Goal: Task Accomplishment & Management: Use online tool/utility

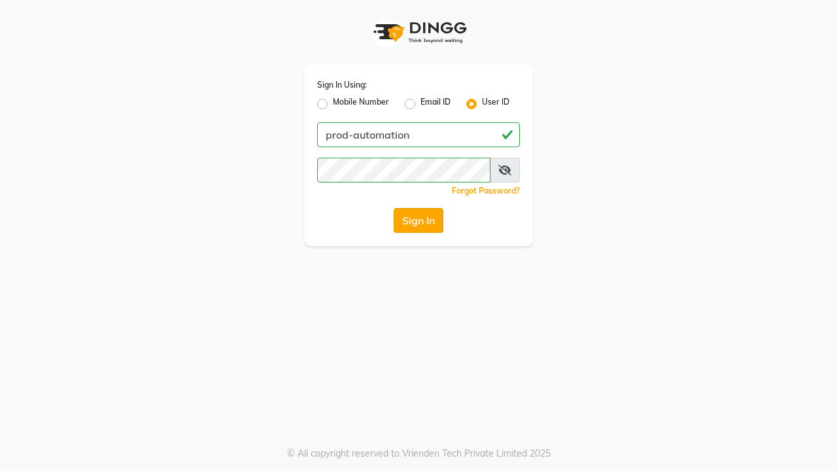
click at [419, 220] on button "Sign In" at bounding box center [419, 220] width 50 height 25
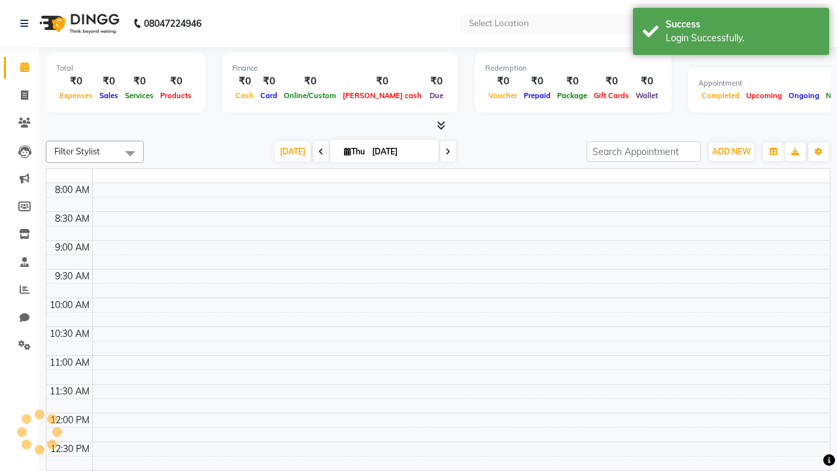
select select "en"
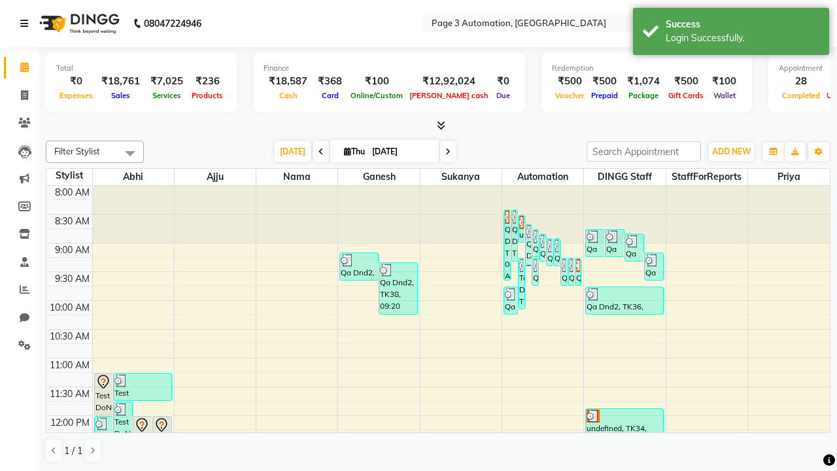
click at [27, 24] on icon at bounding box center [24, 23] width 8 height 9
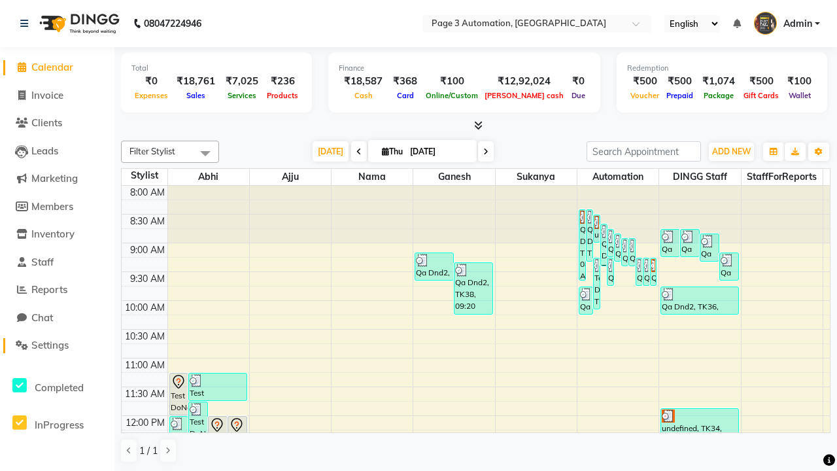
click at [57, 345] on span "Settings" at bounding box center [49, 345] width 37 height 12
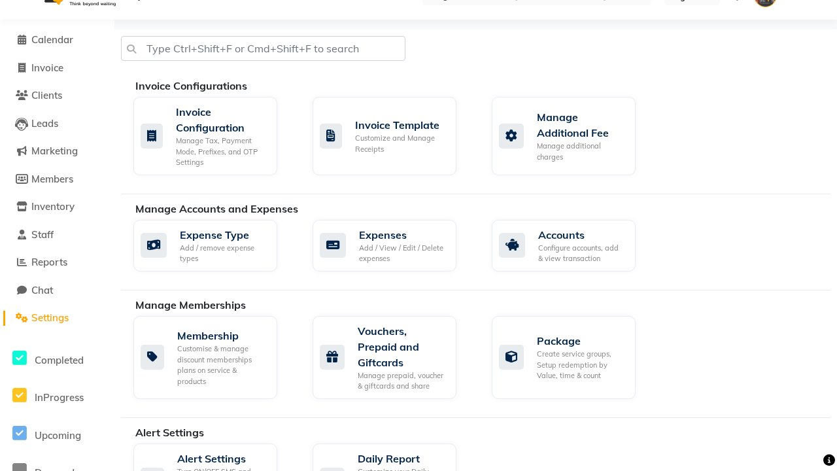
select select "2: 15"
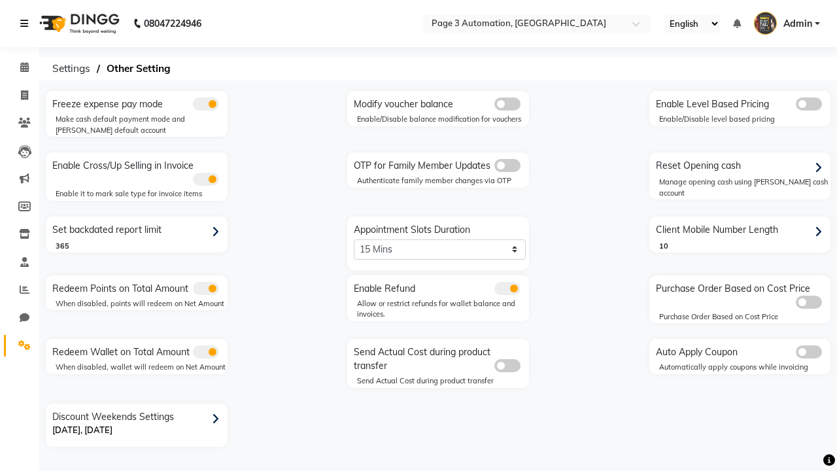
scroll to position [0, 0]
click at [20, 95] on span at bounding box center [24, 95] width 23 height 15
select select "service"
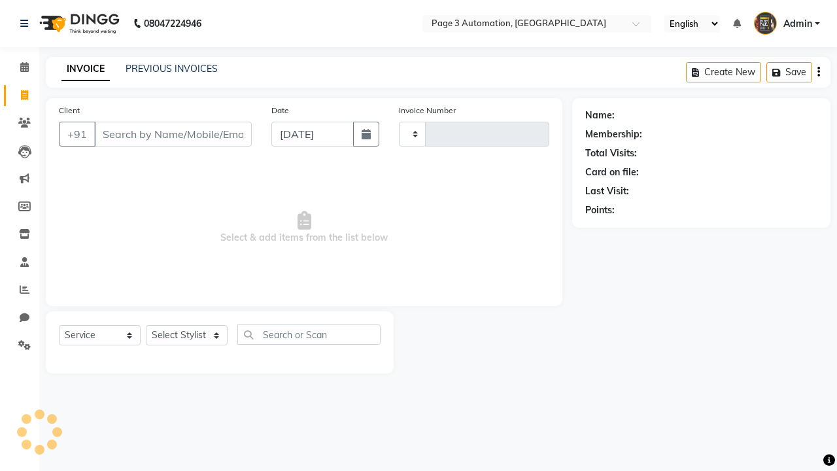
type input "8854"
select select "2774"
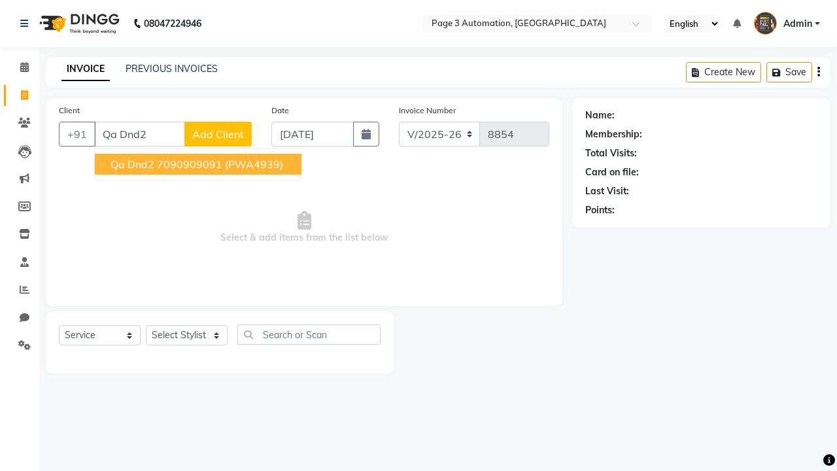
click at [199, 164] on ngb-highlight "7090909091" at bounding box center [189, 164] width 65 height 13
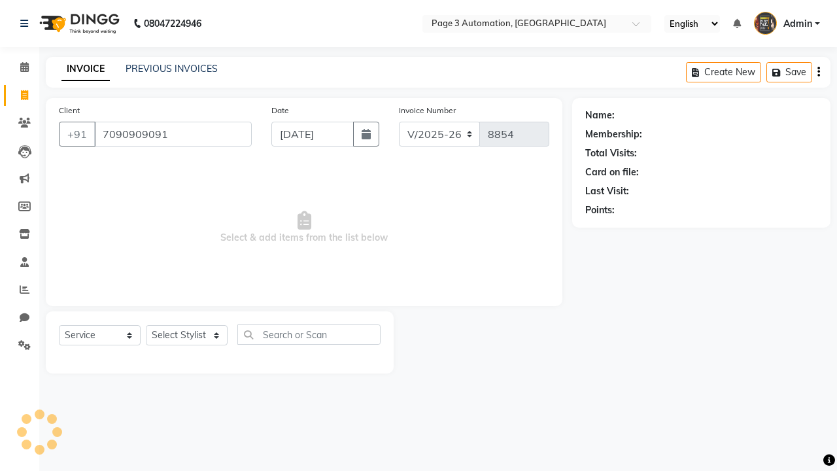
type input "7090909091"
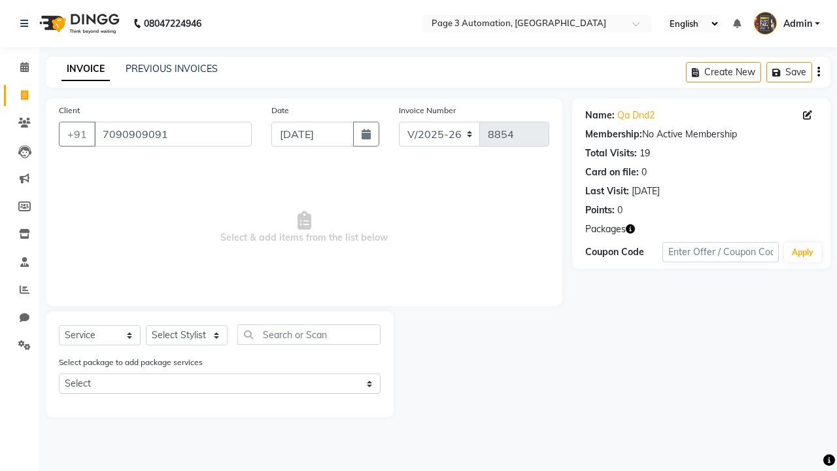
select select "71342"
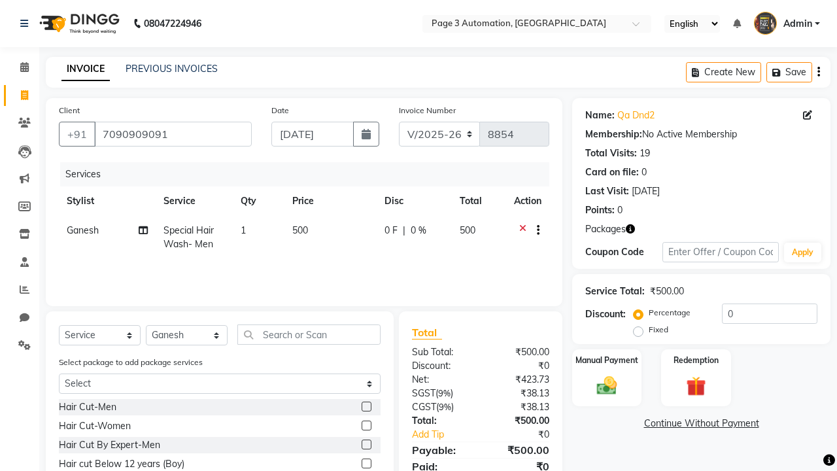
scroll to position [97, 0]
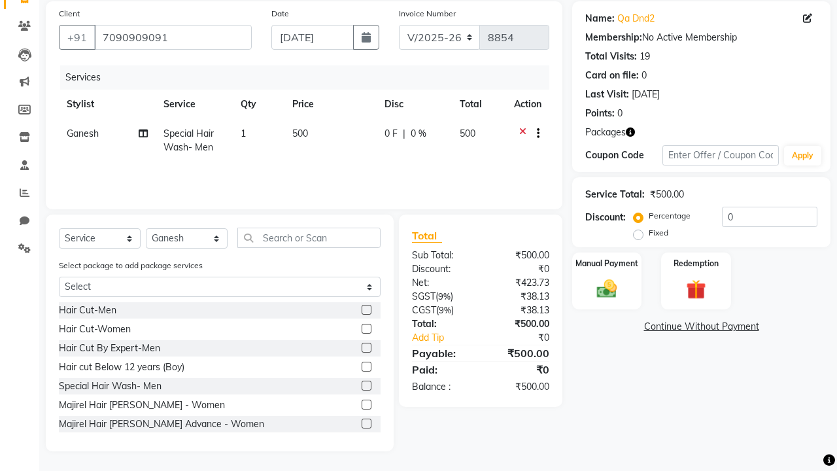
checkbox input "false"
click at [607, 263] on label "Manual Payment" at bounding box center [606, 262] width 65 height 12
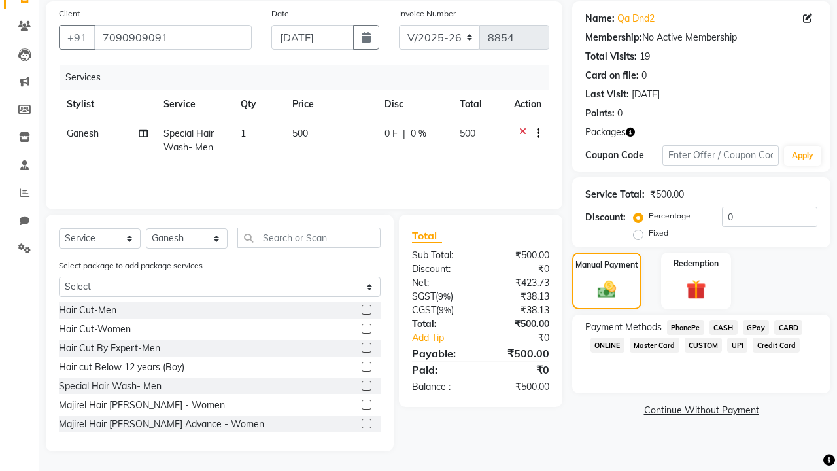
click at [723, 327] on span "CASH" at bounding box center [724, 327] width 28 height 15
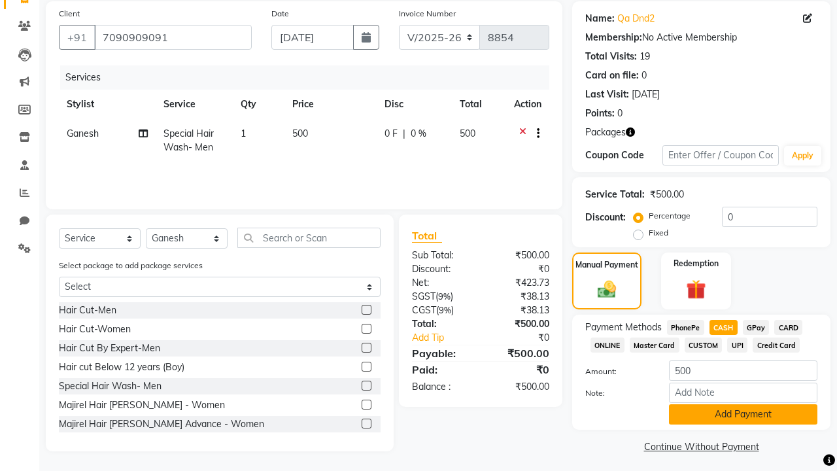
click at [743, 414] on button "Add Payment" at bounding box center [743, 414] width 148 height 20
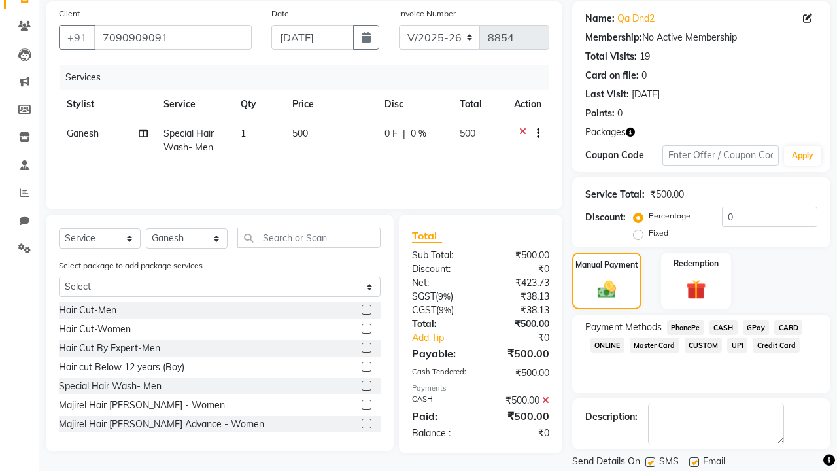
click at [650, 462] on label at bounding box center [650, 462] width 10 height 10
click at [650, 462] on input "checkbox" at bounding box center [649, 462] width 9 height 9
checkbox input "false"
click at [694, 462] on label at bounding box center [694, 462] width 10 height 10
click at [694, 462] on input "checkbox" at bounding box center [693, 462] width 9 height 9
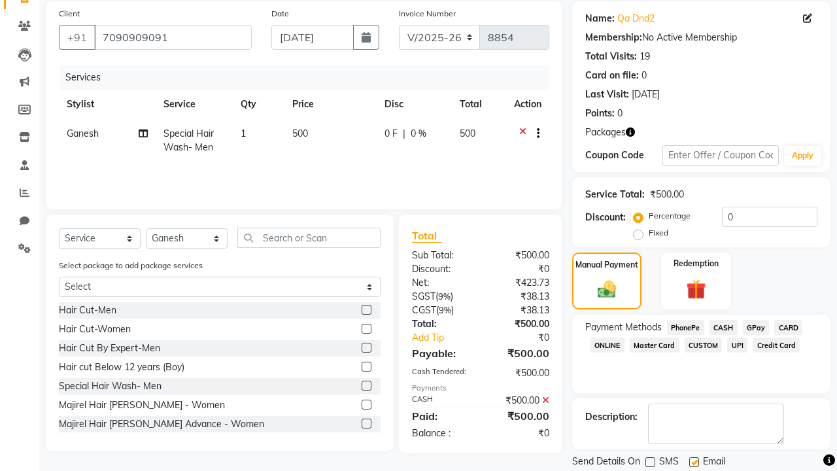
checkbox input "false"
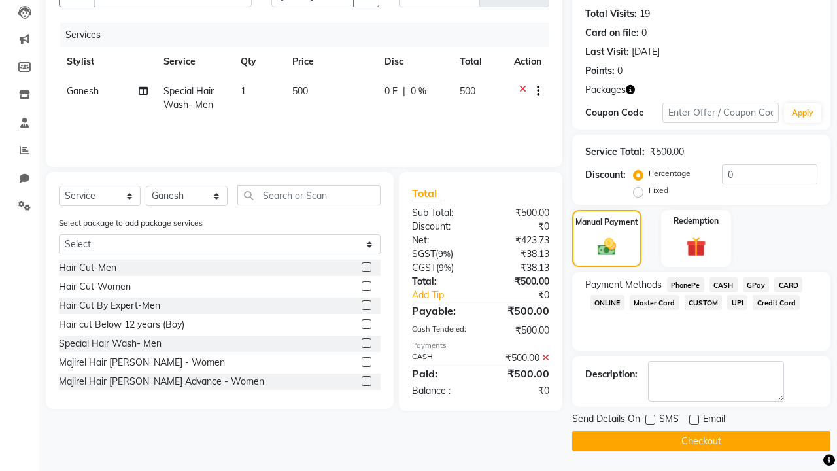
click at [701, 441] on button "Checkout" at bounding box center [701, 441] width 258 height 20
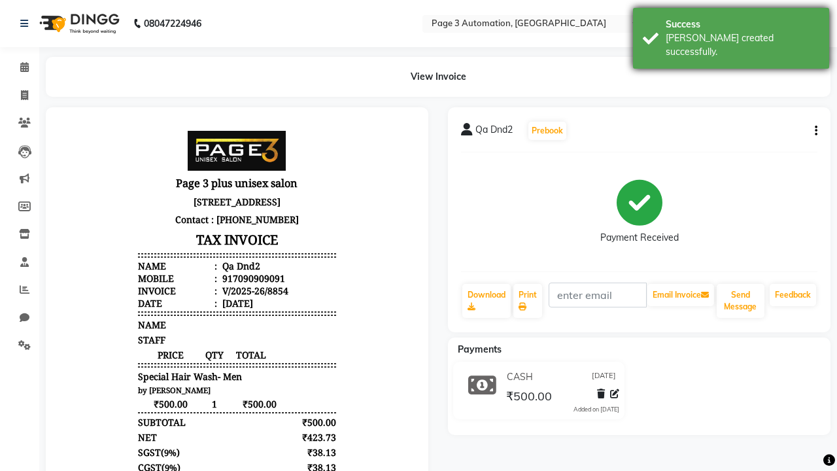
click at [731, 33] on div "[PERSON_NAME] created successfully." at bounding box center [743, 44] width 154 height 27
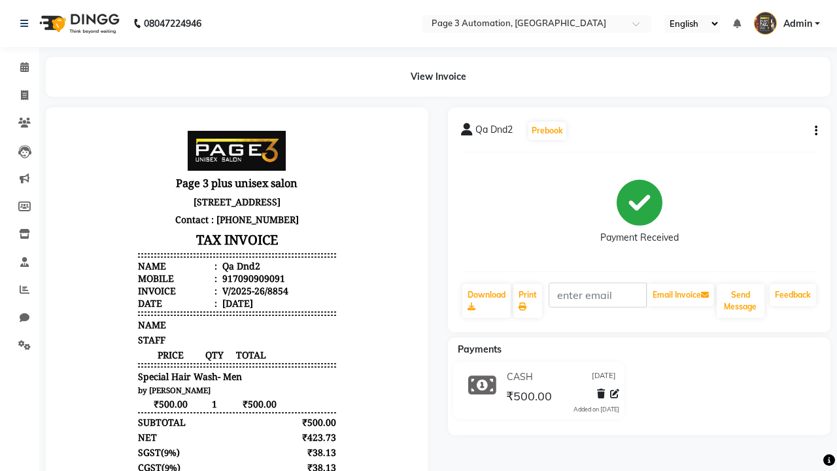
click at [813, 131] on button "button" at bounding box center [814, 131] width 8 height 14
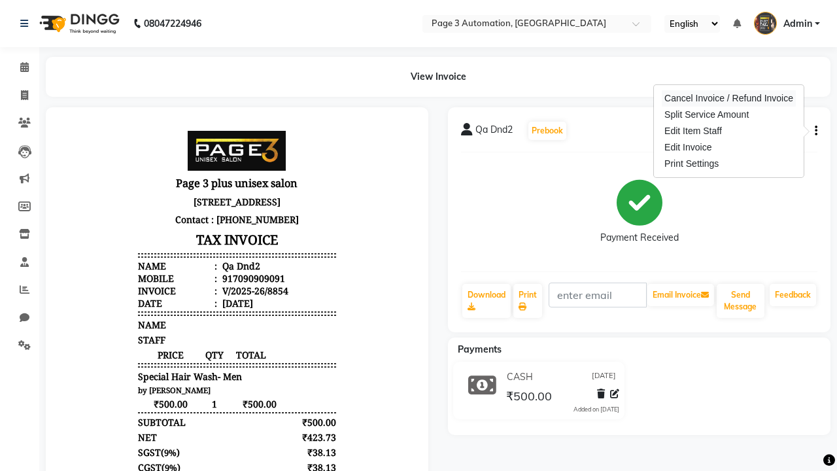
click at [728, 98] on div "Cancel Invoice / Refund Invoice" at bounding box center [729, 98] width 134 height 16
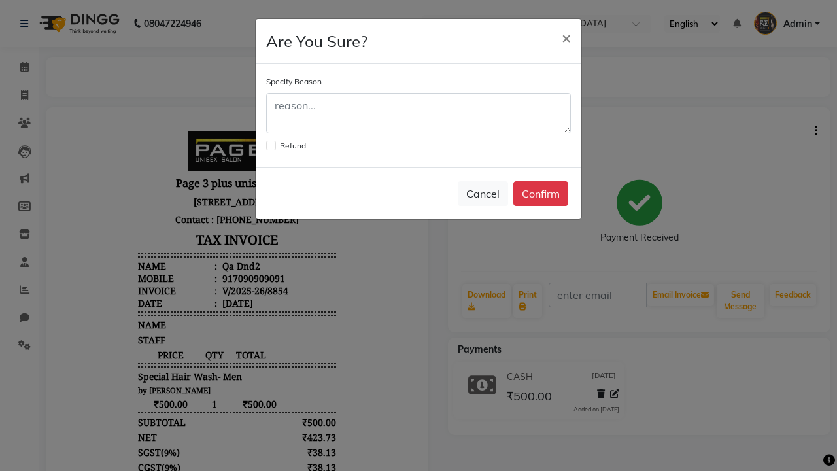
click at [270, 145] on label at bounding box center [271, 146] width 10 height 10
click at [270, 145] on input "checkbox" at bounding box center [270, 144] width 9 height 9
checkbox input "true"
